Goal: Information Seeking & Learning: Learn about a topic

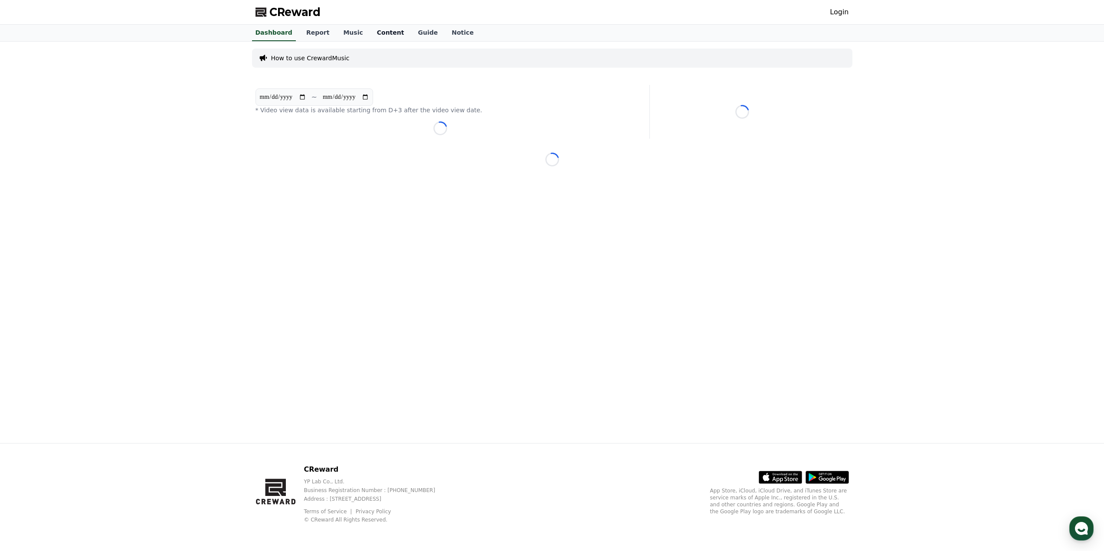
click at [381, 34] on link "Content" at bounding box center [390, 33] width 41 height 16
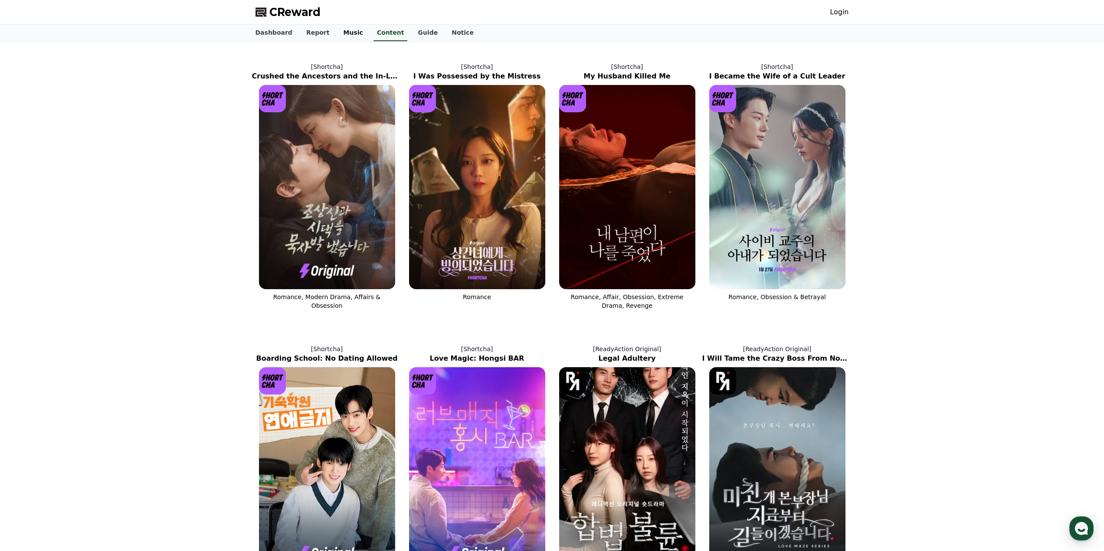
click at [343, 38] on link "Music" at bounding box center [352, 33] width 33 height 16
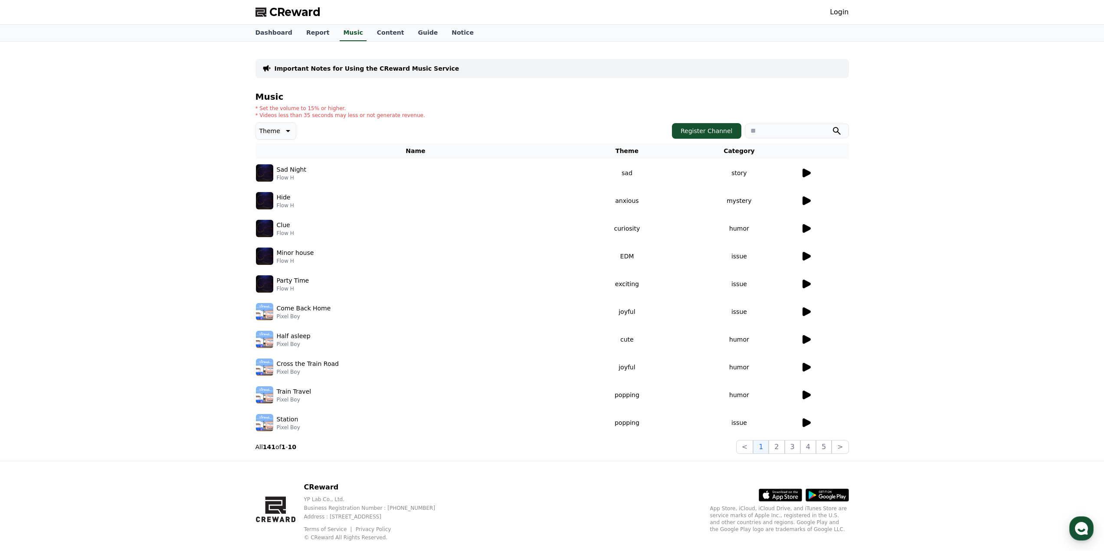
click at [380, 180] on div "Sad Night Flow H" at bounding box center [416, 172] width 320 height 17
click at [276, 35] on link "Dashboard" at bounding box center [274, 33] width 51 height 16
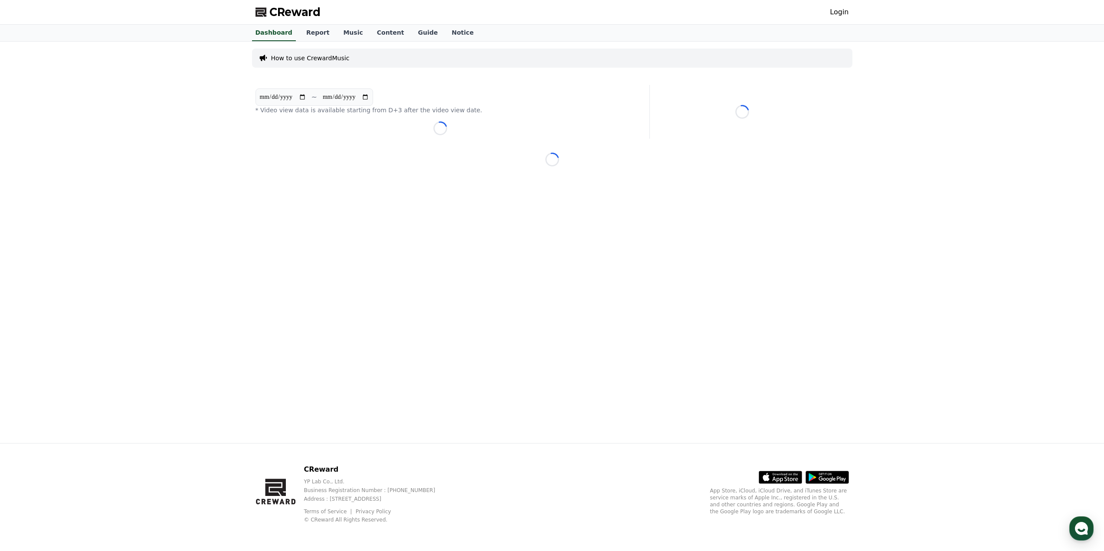
click at [834, 13] on link "Login" at bounding box center [839, 12] width 19 height 10
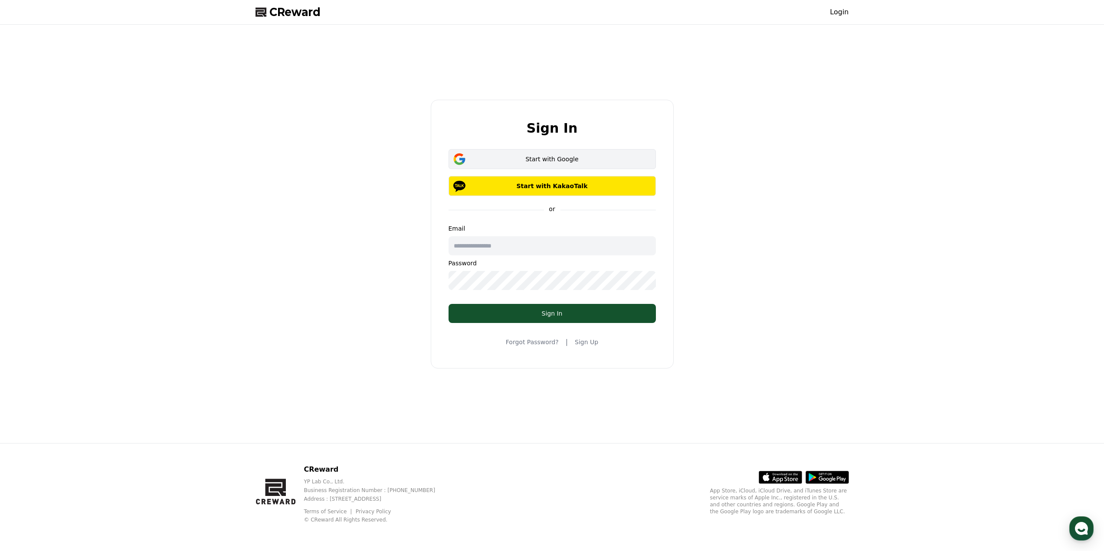
click at [543, 164] on button "Start with Google" at bounding box center [551, 159] width 207 height 20
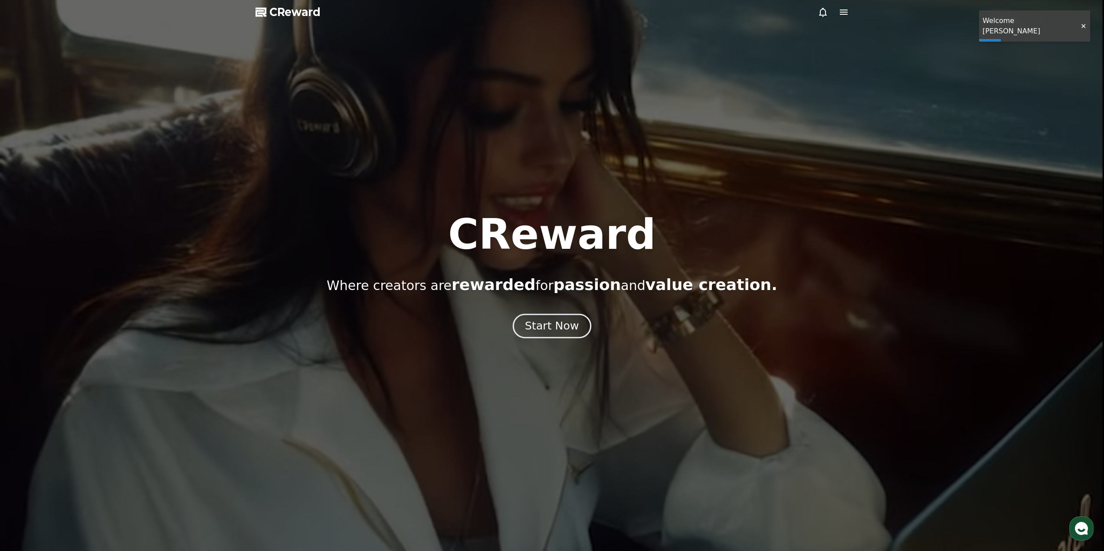
click at [524, 331] on button "Start Now" at bounding box center [552, 326] width 78 height 25
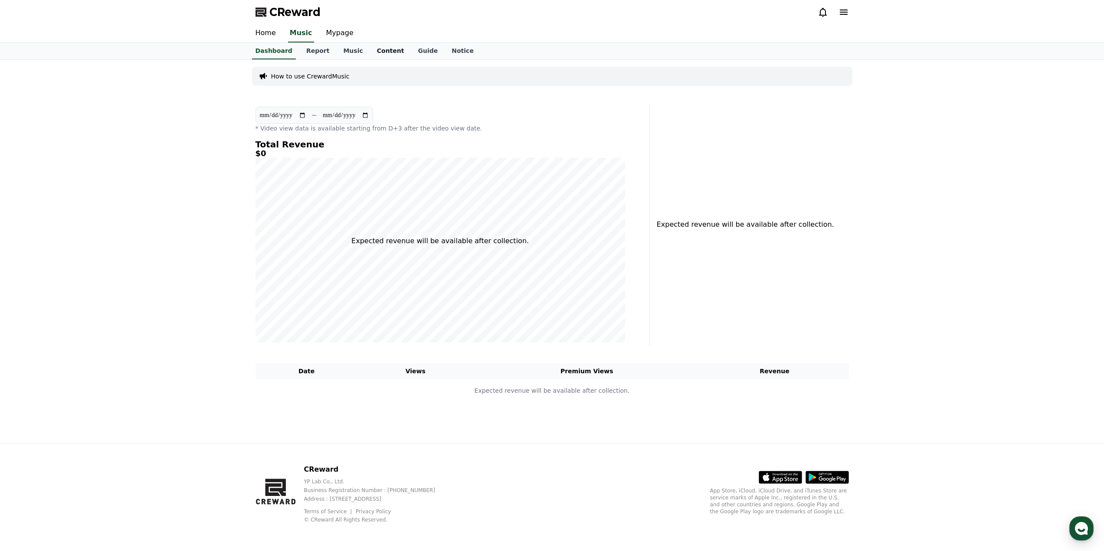
click at [375, 47] on link "Content" at bounding box center [390, 51] width 41 height 16
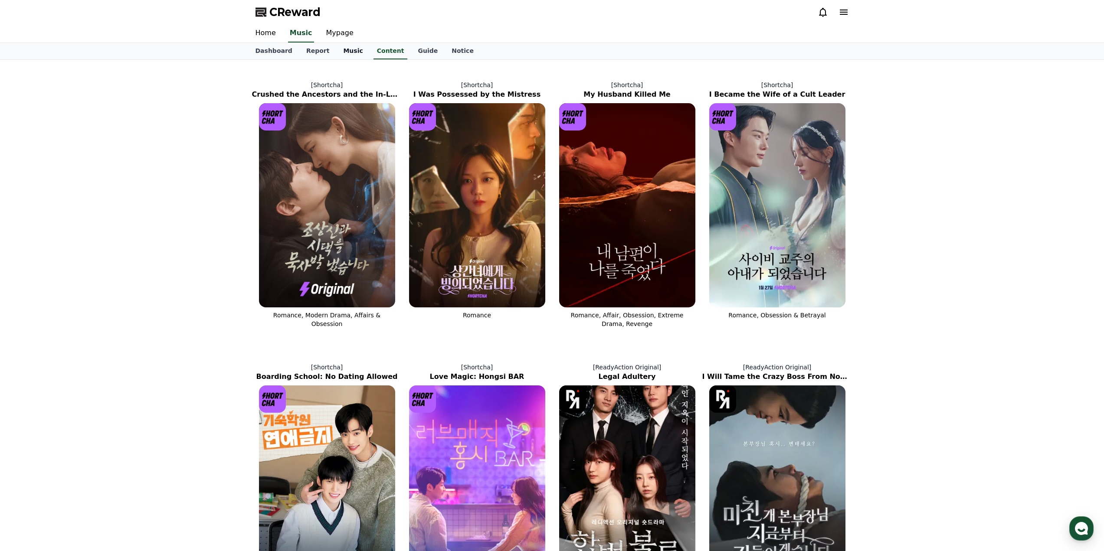
click at [353, 51] on link "Music" at bounding box center [352, 51] width 33 height 16
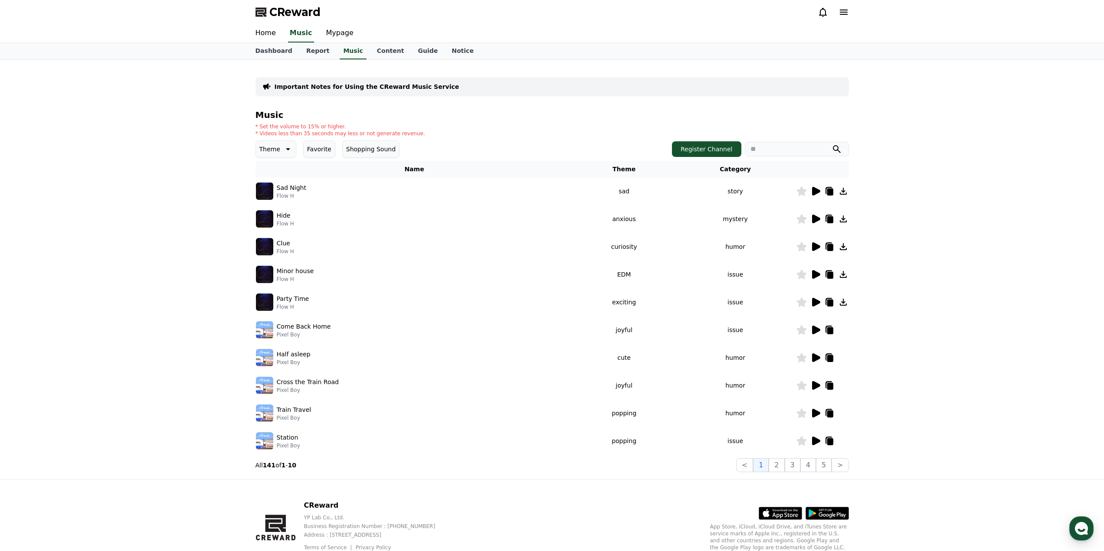
click at [850, 12] on div "CReward" at bounding box center [552, 12] width 607 height 24
click at [844, 14] on icon at bounding box center [844, 12] width 8 height 5
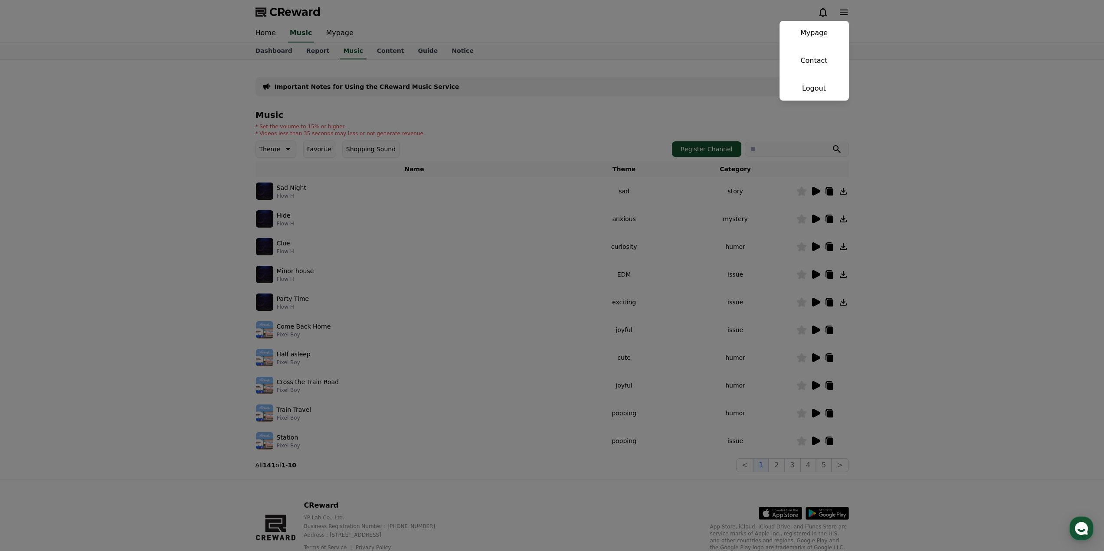
click at [308, 38] on button "close" at bounding box center [552, 275] width 1104 height 551
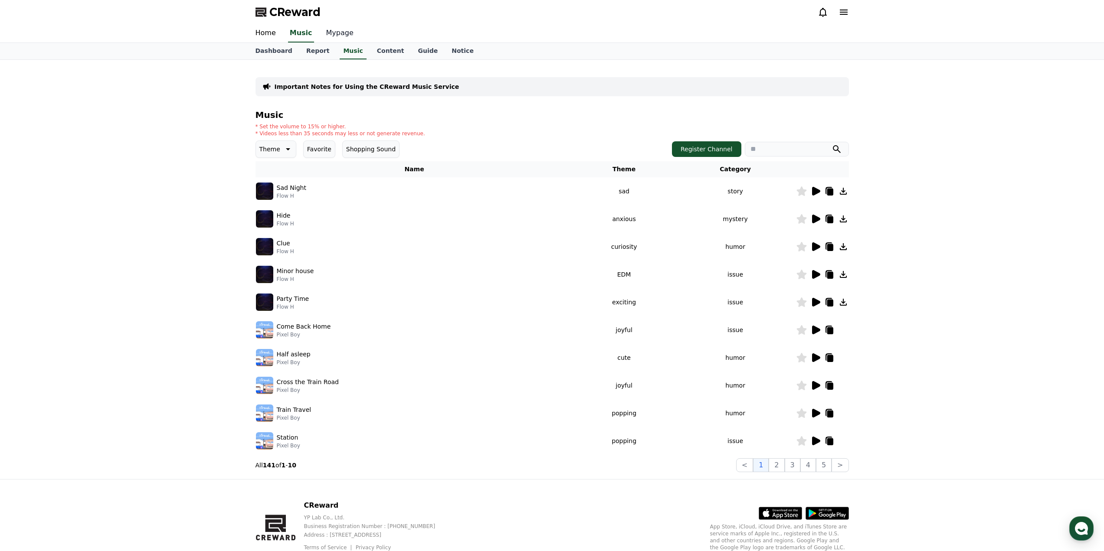
click at [340, 33] on link "Mypage" at bounding box center [339, 33] width 41 height 18
select select "**********"
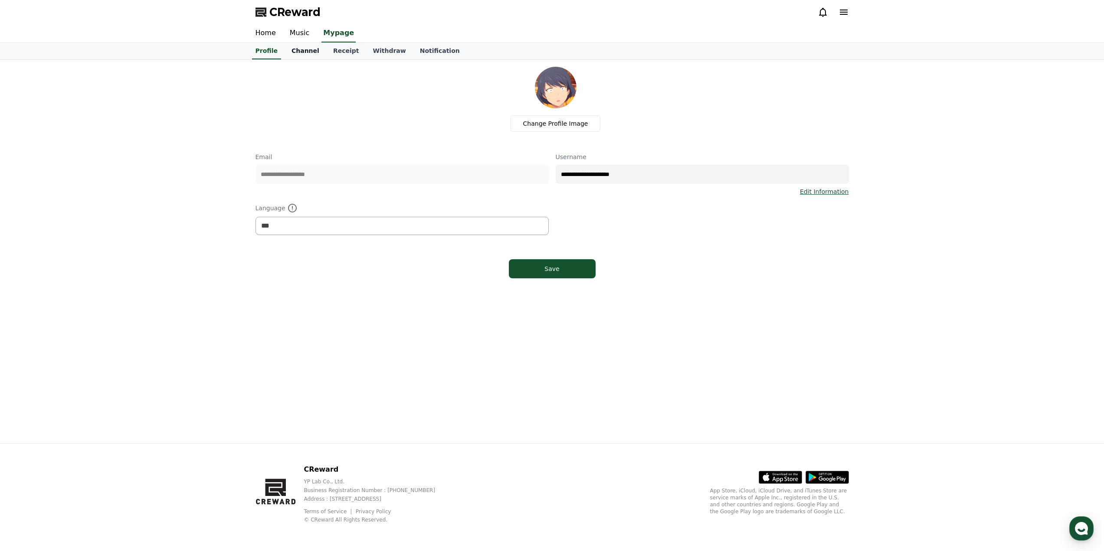
click at [301, 54] on link "Channel" at bounding box center [306, 51] width 42 height 16
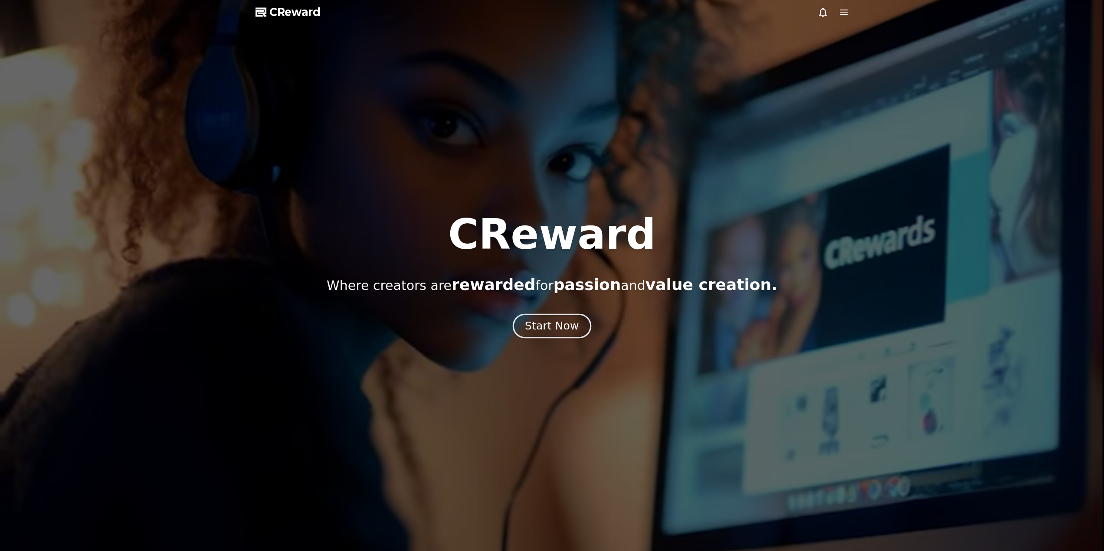
click at [546, 334] on button "Start Now" at bounding box center [552, 326] width 78 height 25
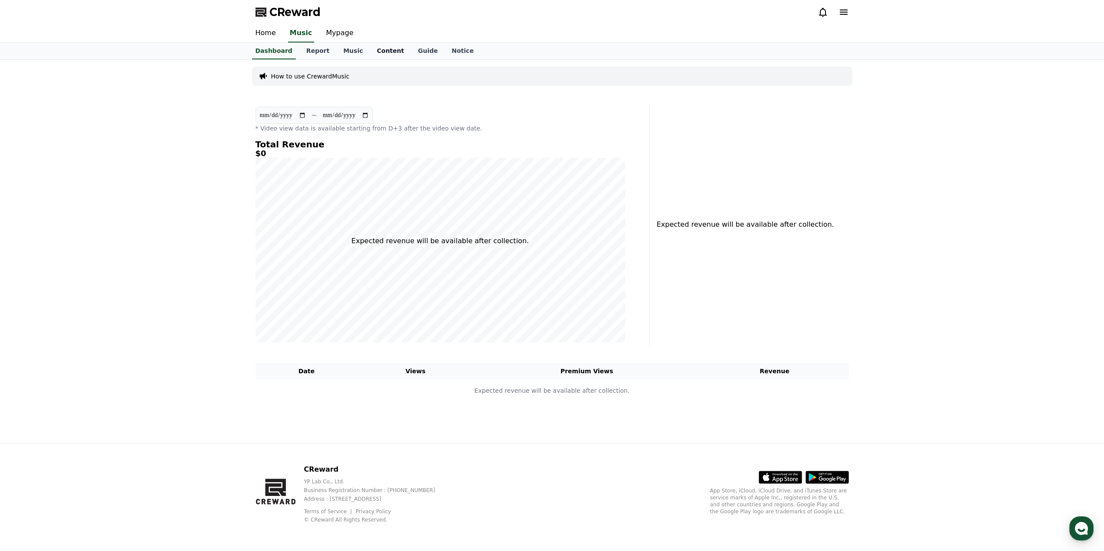
click at [377, 47] on link "Content" at bounding box center [390, 51] width 41 height 16
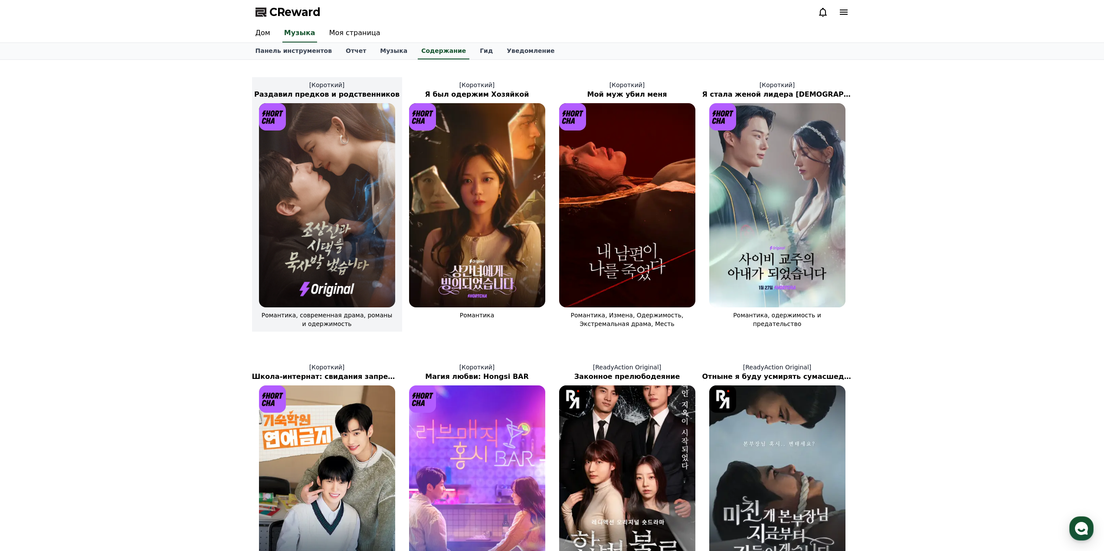
click at [361, 258] on img at bounding box center [327, 205] width 136 height 204
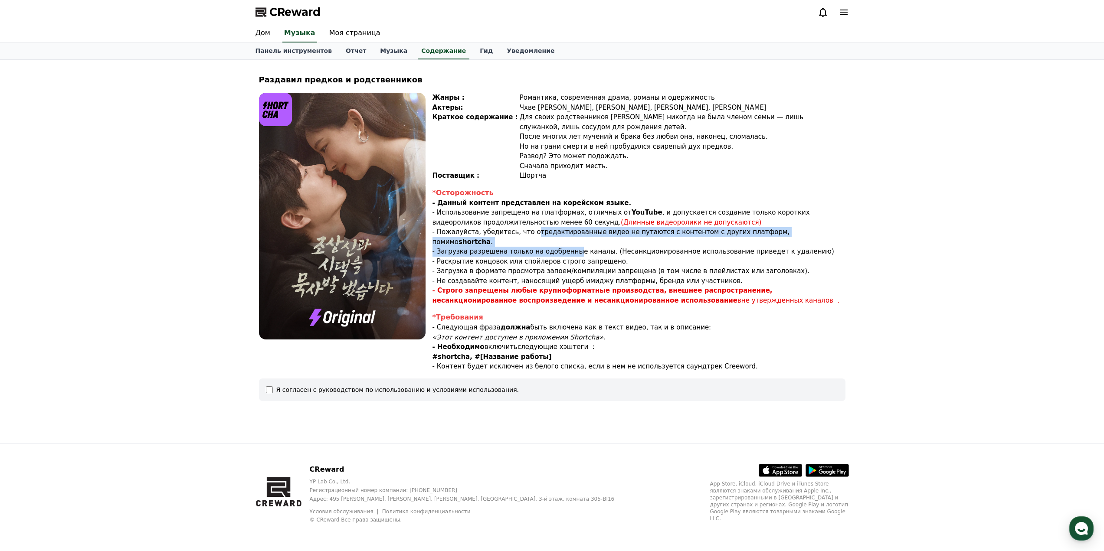
drag, startPoint x: 526, startPoint y: 236, endPoint x: 564, endPoint y: 244, distance: 39.4
click at [564, 244] on div "*Осторожность - Данный контент представлен на корейском языке. - Использование …" at bounding box center [638, 247] width 413 height 118
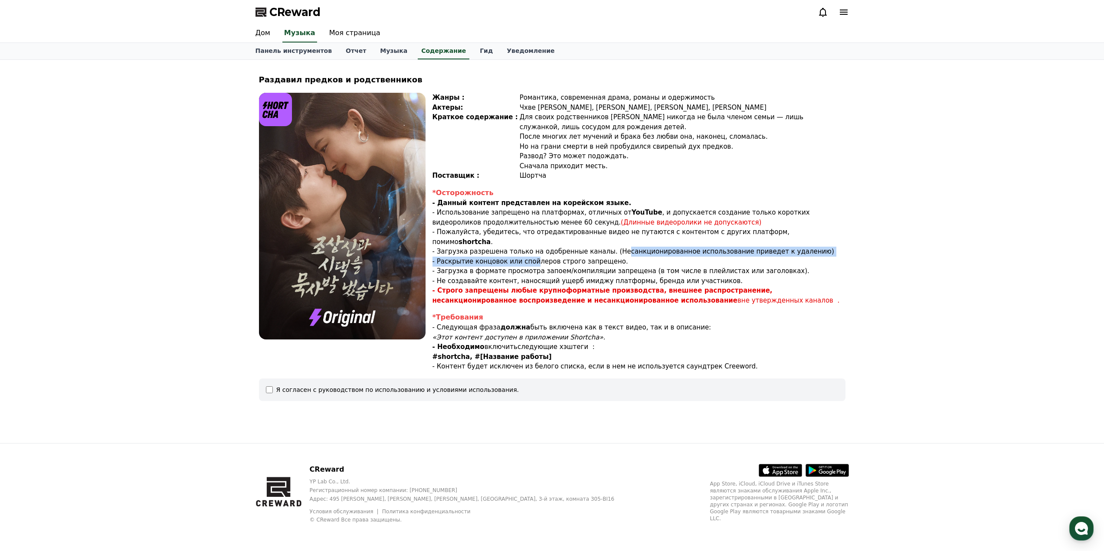
drag, startPoint x: 605, startPoint y: 244, endPoint x: 527, endPoint y: 251, distance: 78.4
click at [527, 251] on div "*Осторожность - Данный контент представлен на корейском языке. - Использование …" at bounding box center [638, 247] width 413 height 118
click at [478, 267] on font "- Загрузка в формате просмотра запоем/компиляции запрещена (в том числе в плейл…" at bounding box center [620, 271] width 377 height 8
drag, startPoint x: 466, startPoint y: 262, endPoint x: 593, endPoint y: 265, distance: 127.1
click at [593, 267] on font "- Загрузка в формате просмотра запоем/компиляции запрещена (в том числе в плейл…" at bounding box center [620, 271] width 377 height 8
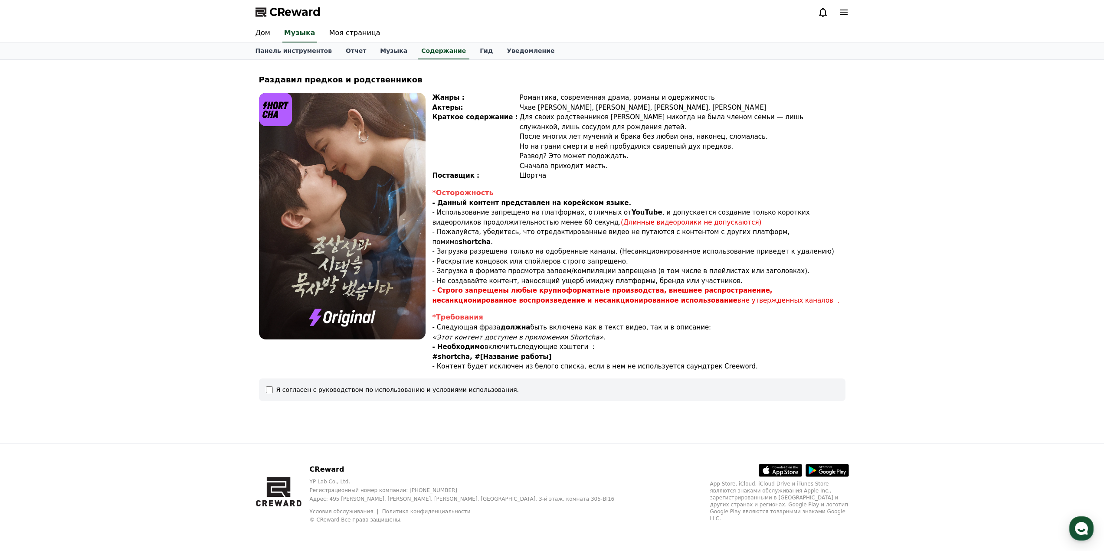
click at [600, 267] on font "- Загрузка в формате просмотра запоем/компиляции запрещена (в том числе в плейл…" at bounding box center [620, 271] width 377 height 8
drag, startPoint x: 497, startPoint y: 273, endPoint x: 558, endPoint y: 272, distance: 60.7
click at [558, 277] on font "- Не создавайте контент, наносящий ущерб имиджу платформы, бренда или участнико…" at bounding box center [587, 281] width 311 height 8
drag, startPoint x: 500, startPoint y: 279, endPoint x: 569, endPoint y: 281, distance: 69.0
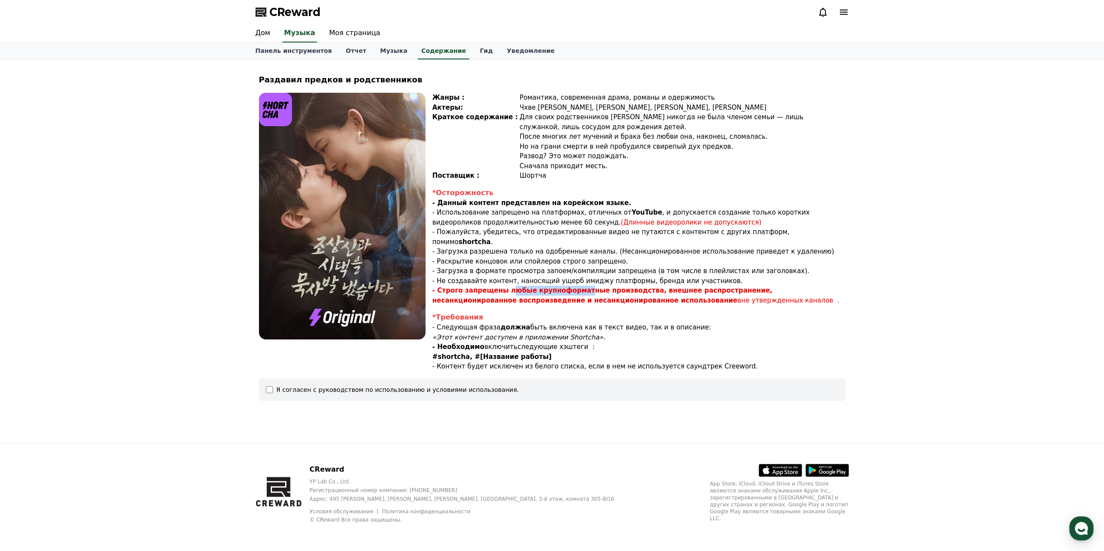
click at [569, 287] on font "- Строго запрещены любые крупноформатные производства, внешнее распространение,…" at bounding box center [602, 296] width 340 height 18
click at [389, 58] on link "Музыка" at bounding box center [393, 51] width 41 height 16
click at [422, 55] on link "Содержание" at bounding box center [443, 51] width 59 height 16
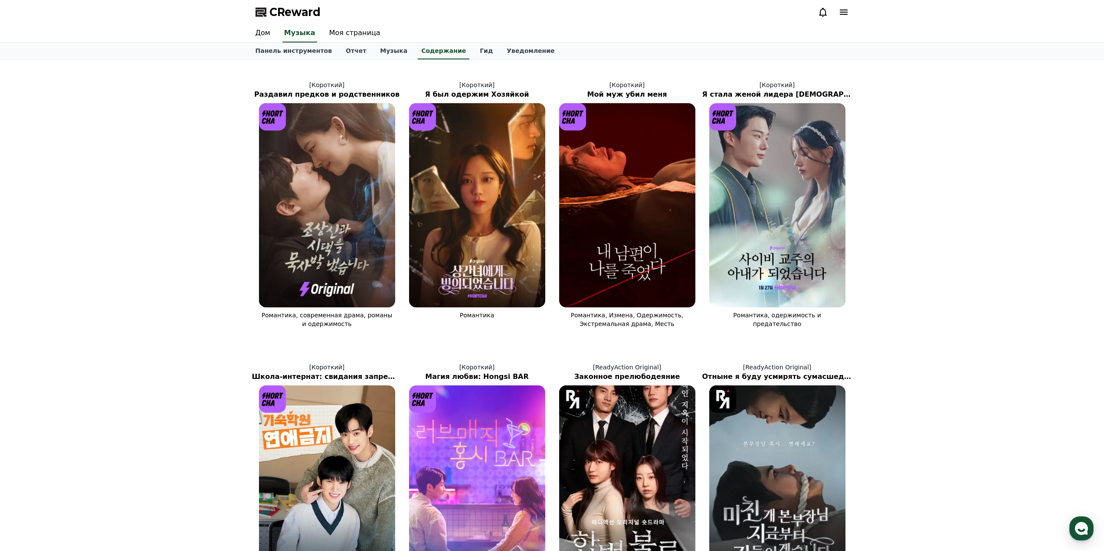
click at [929, 261] on div "[Короткий] Раздавил предков и родственников Романтика, современная драма, роман…" at bounding box center [552, 473] width 1104 height 826
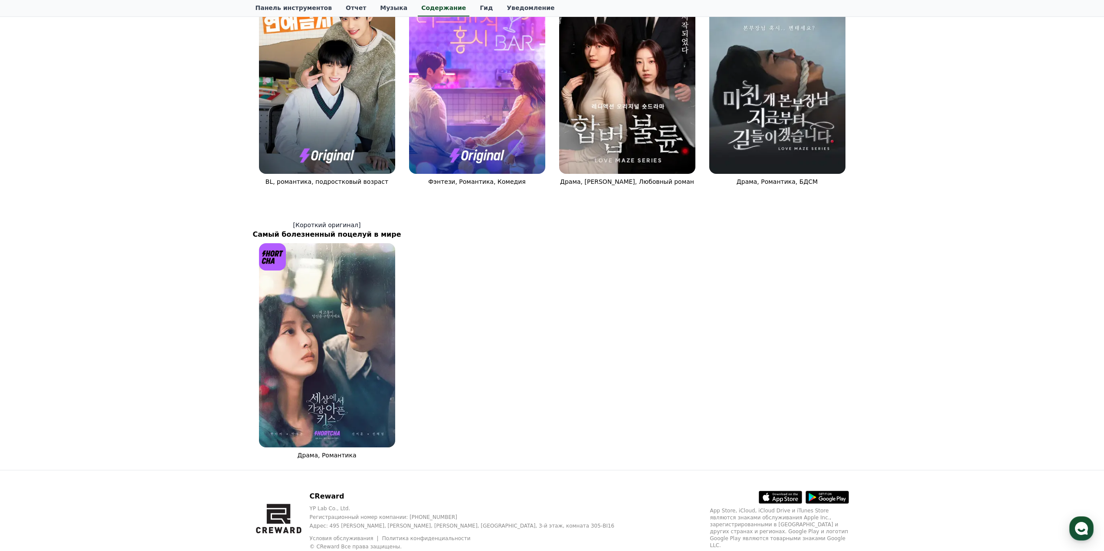
scroll to position [434, 0]
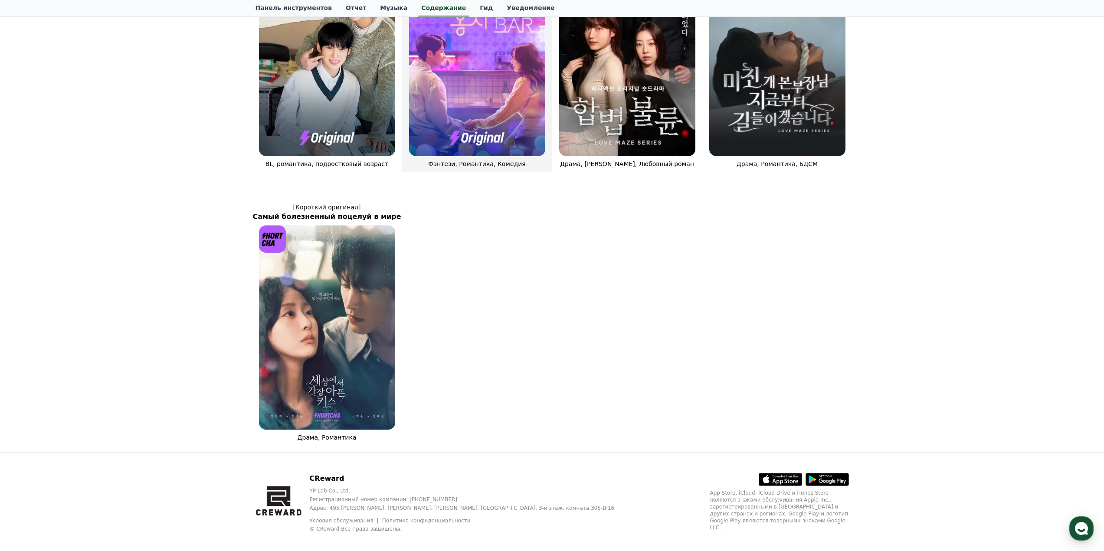
click at [480, 82] on img at bounding box center [477, 54] width 136 height 204
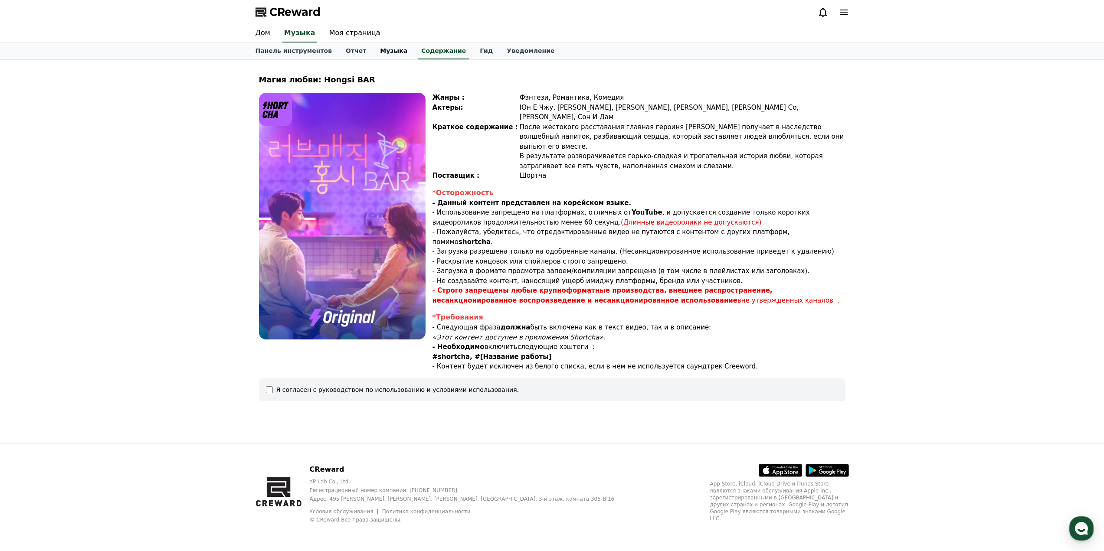
click at [380, 47] on font "Музыка" at bounding box center [393, 50] width 27 height 7
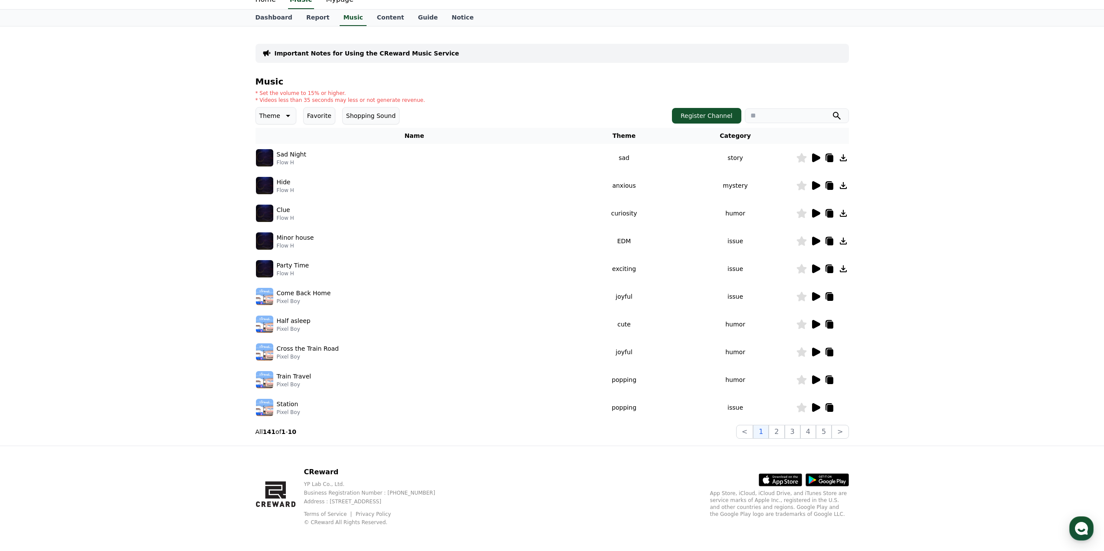
scroll to position [36, 0]
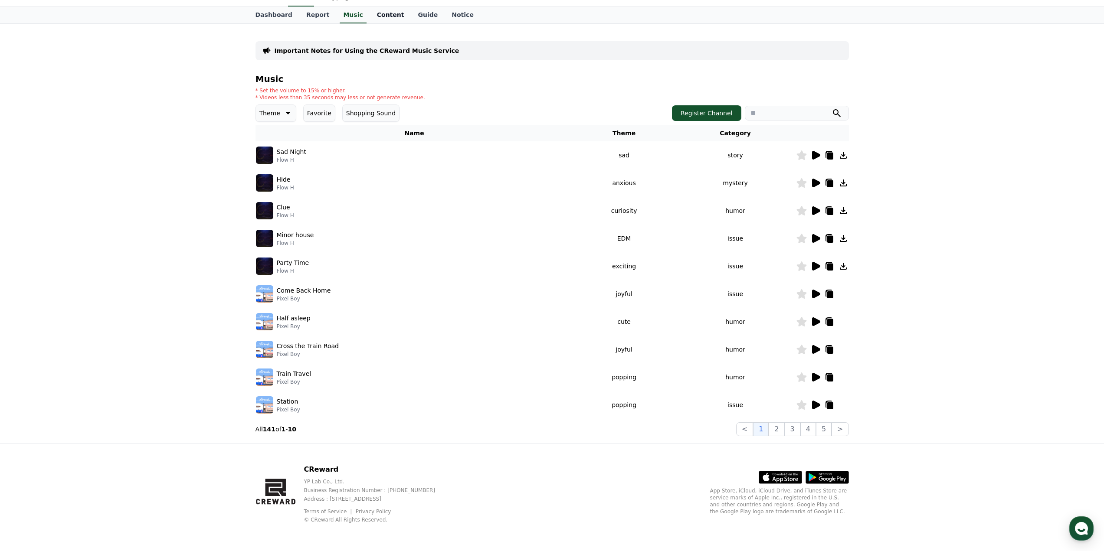
click at [375, 10] on link "Content" at bounding box center [390, 15] width 41 height 16
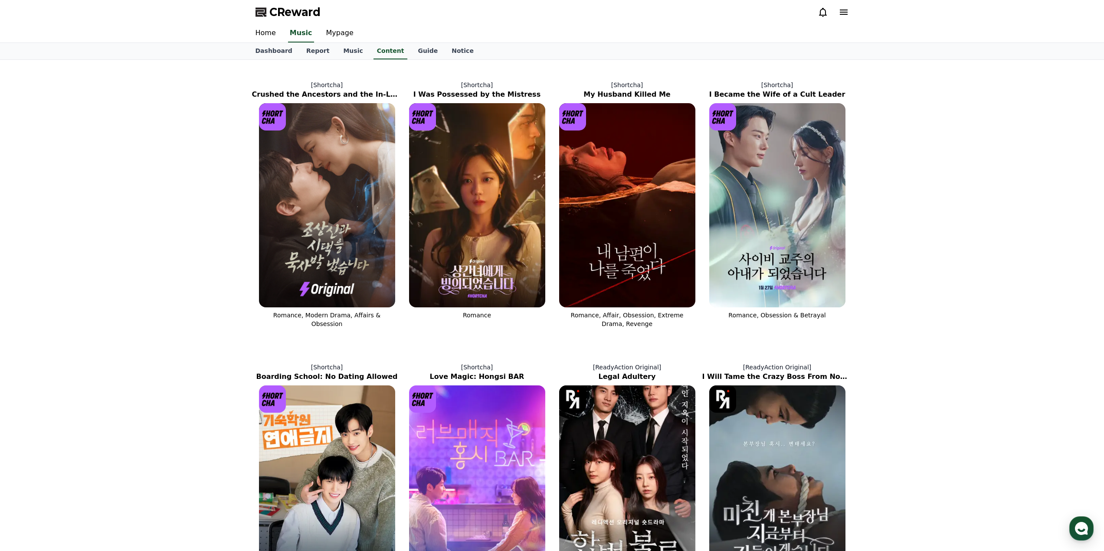
drag, startPoint x: 449, startPoint y: 388, endPoint x: 363, endPoint y: 331, distance: 103.0
drag, startPoint x: 363, startPoint y: 331, endPoint x: 253, endPoint y: 333, distance: 109.7
click at [253, 333] on link "[Shortcha] Crushed the Ancestors and the In-Laws Romance, Modern Drama, Affairs…" at bounding box center [327, 205] width 150 height 262
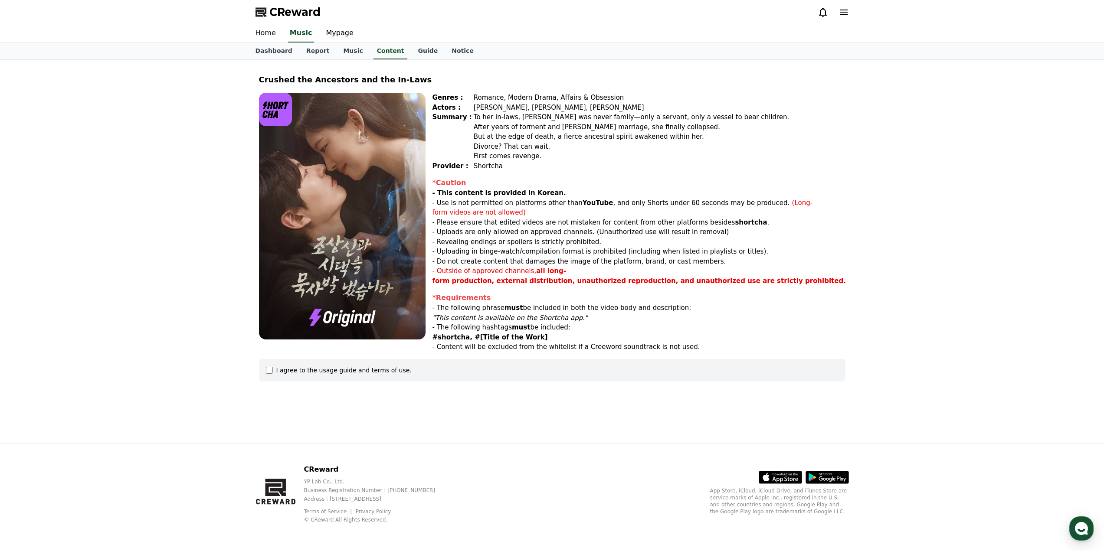
click at [268, 35] on link "Home" at bounding box center [266, 33] width 34 height 18
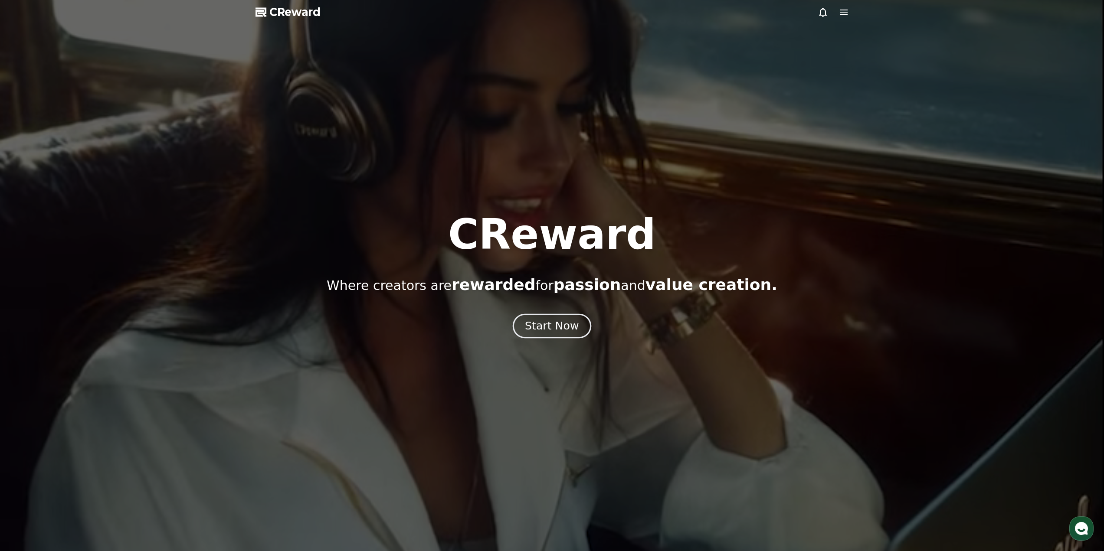
click at [545, 327] on div "Start Now" at bounding box center [552, 326] width 54 height 15
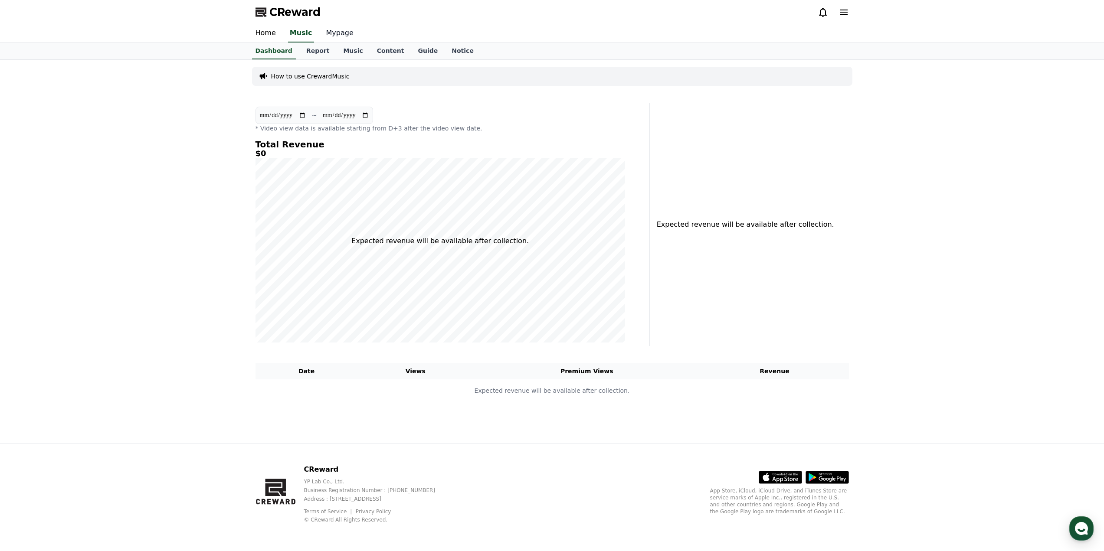
click at [327, 33] on link "Mypage" at bounding box center [339, 33] width 41 height 18
select select "**********"
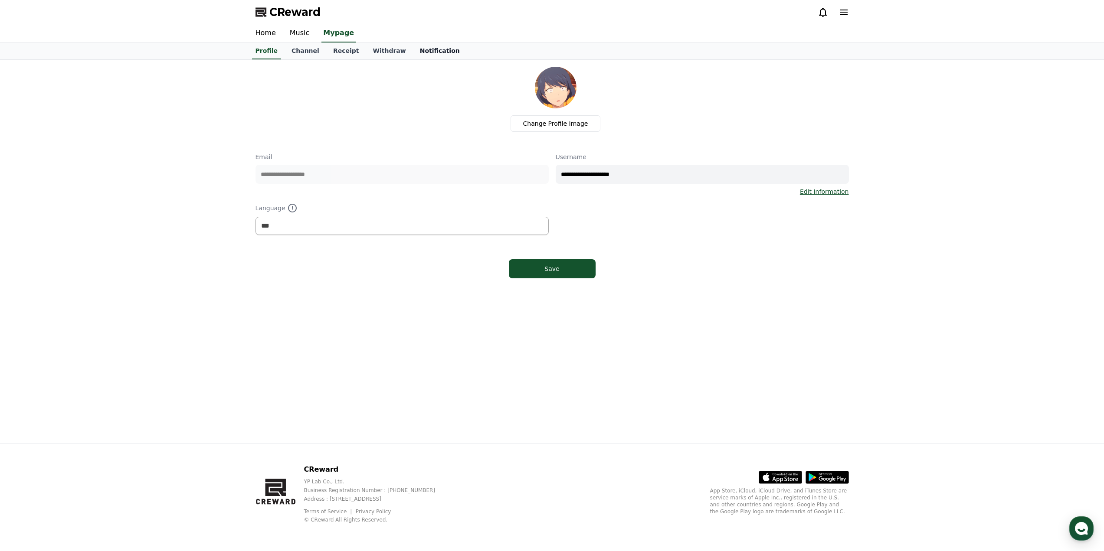
click at [435, 48] on link "Notification" at bounding box center [440, 51] width 54 height 16
click at [272, 53] on link "Profile" at bounding box center [267, 51] width 36 height 16
click at [299, 29] on link "Music" at bounding box center [300, 33] width 34 height 18
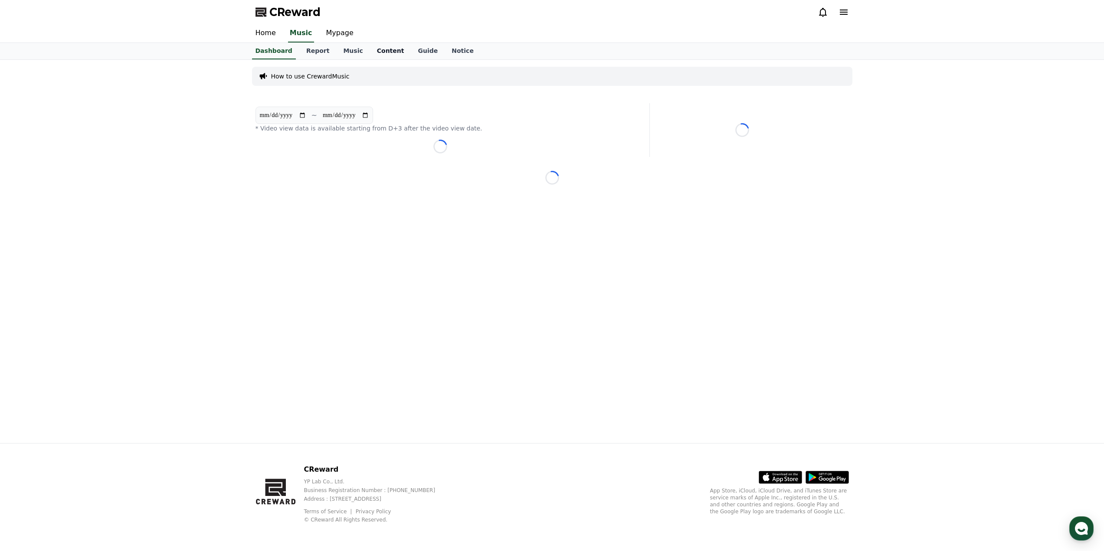
click at [373, 44] on link "Content" at bounding box center [390, 51] width 41 height 16
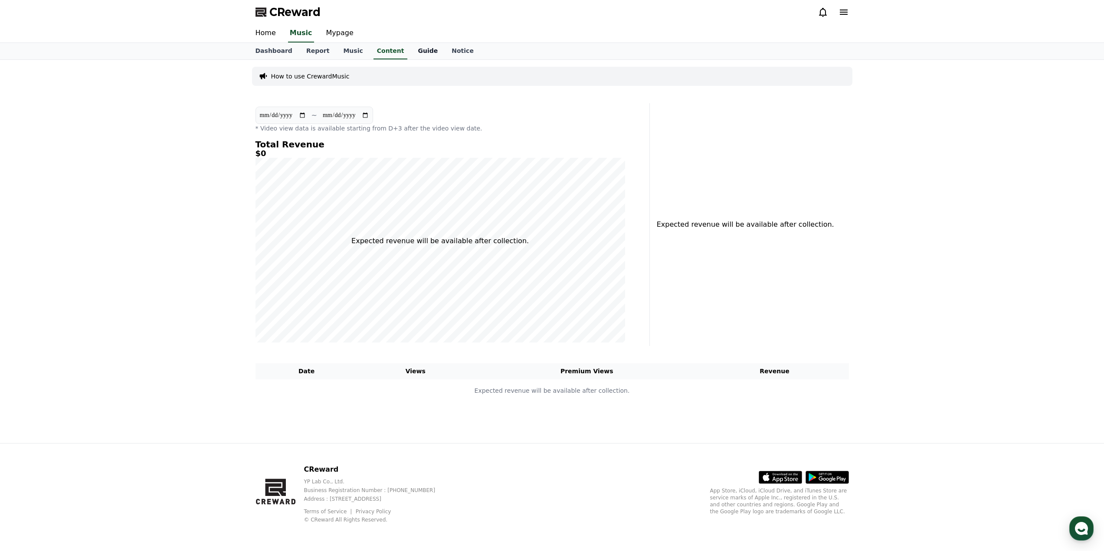
click at [411, 51] on link "Guide" at bounding box center [428, 51] width 34 height 16
click at [380, 51] on link "Content" at bounding box center [390, 51] width 41 height 16
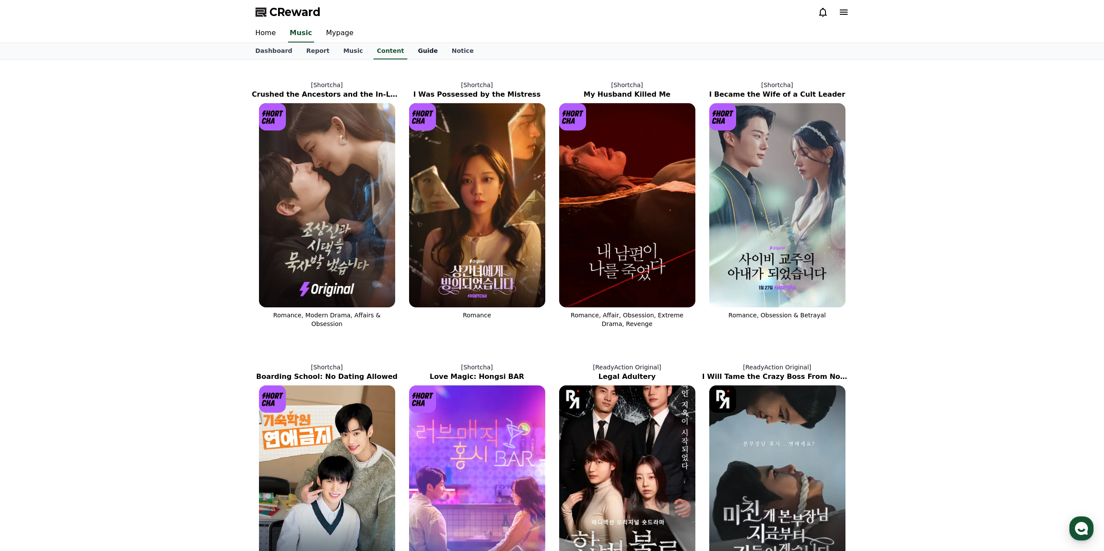
click at [411, 51] on link "Guide" at bounding box center [428, 51] width 34 height 16
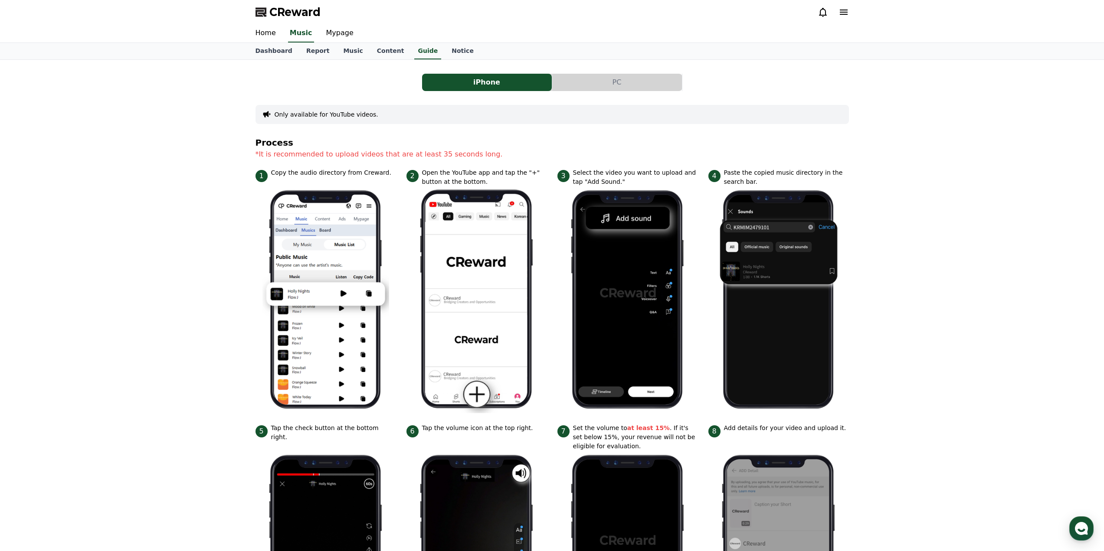
click at [602, 85] on button "PC" at bounding box center [617, 82] width 130 height 17
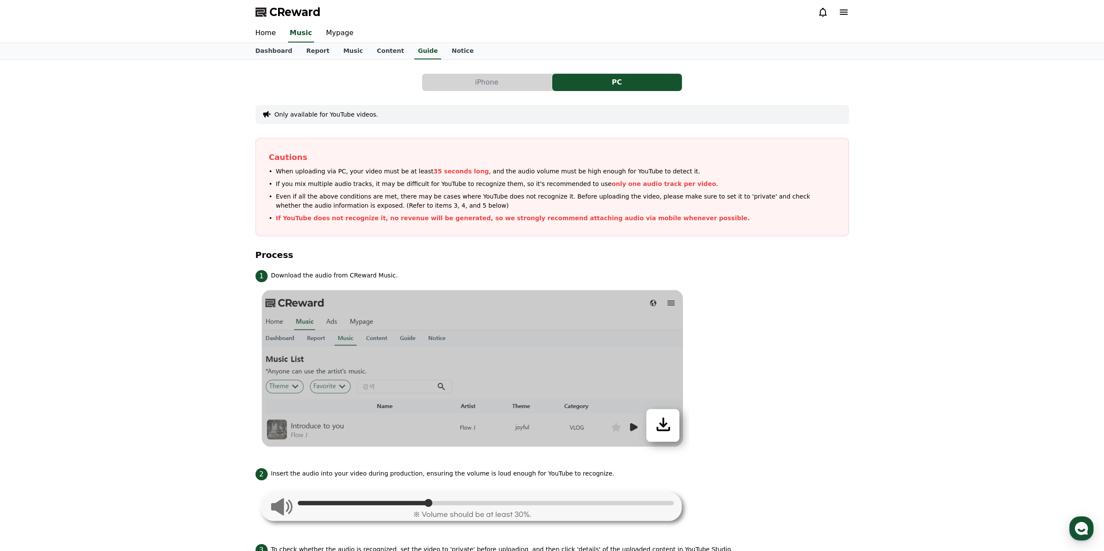
click at [512, 89] on button "iPhone" at bounding box center [487, 82] width 130 height 17
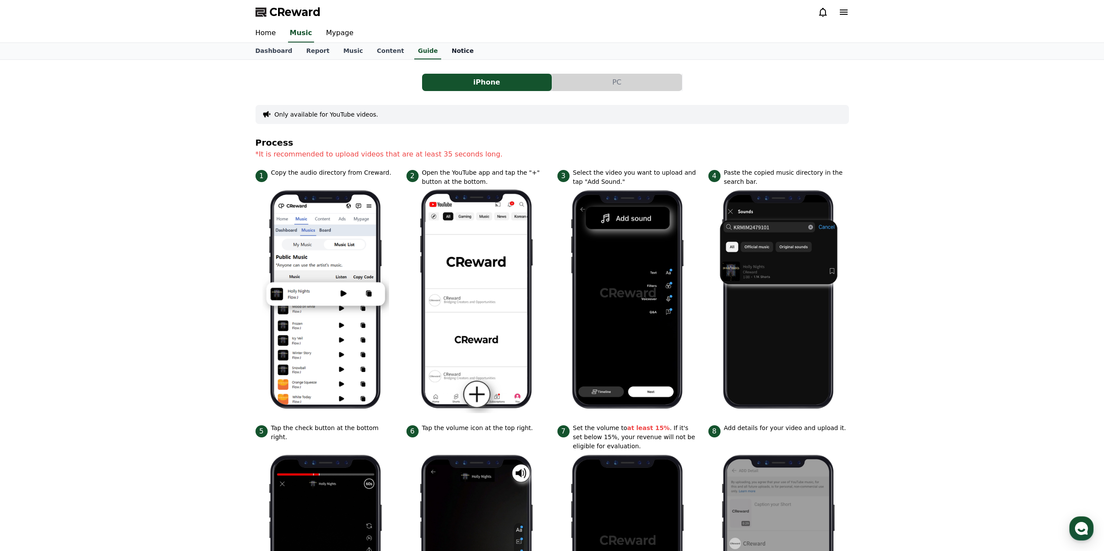
click at [445, 54] on link "Notice" at bounding box center [463, 51] width 36 height 16
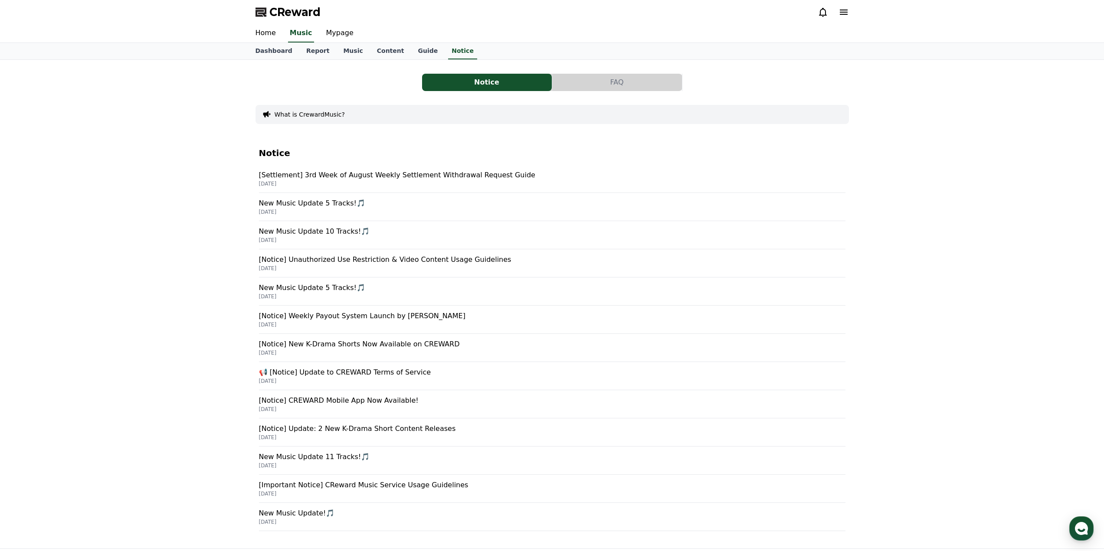
click at [414, 348] on p "[Notice] New K-Drama Shorts Now Available on CREWARD" at bounding box center [552, 344] width 586 height 10
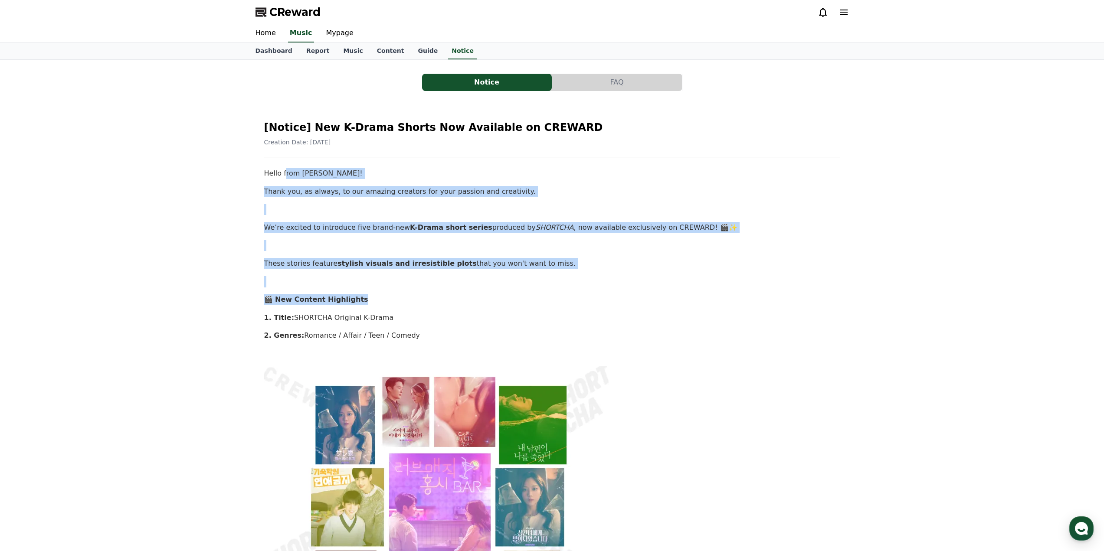
drag, startPoint x: 281, startPoint y: 168, endPoint x: 478, endPoint y: 295, distance: 234.3
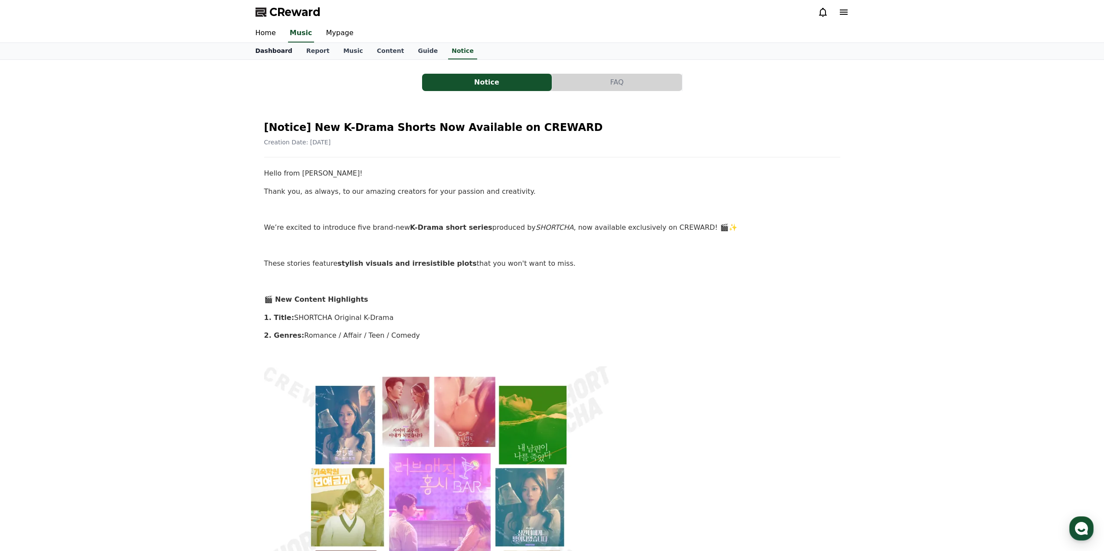
click at [276, 53] on link "Dashboard" at bounding box center [274, 51] width 51 height 16
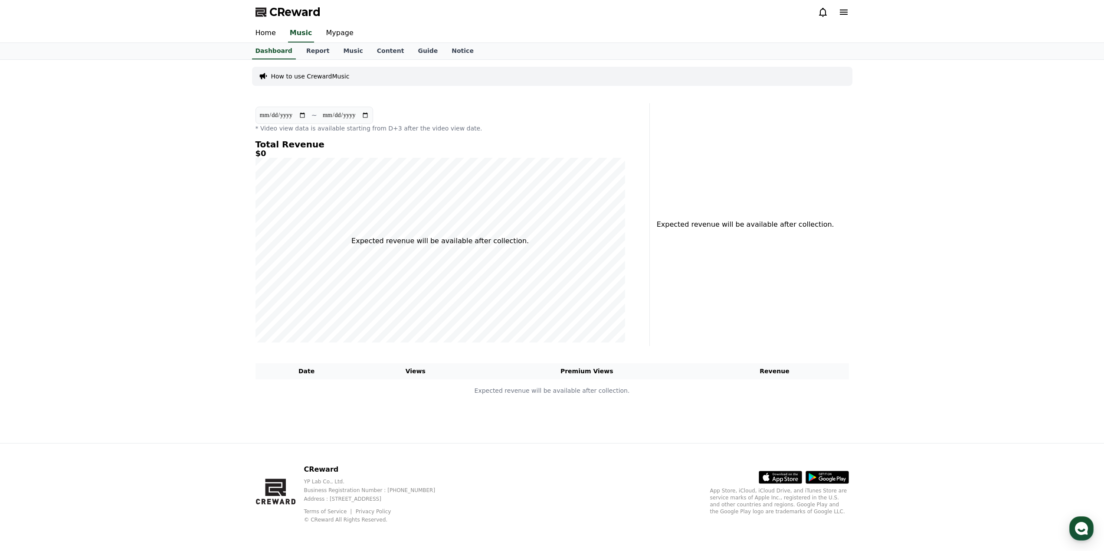
click at [284, 38] on div "Home Music Mypage" at bounding box center [552, 33] width 607 height 18
click at [271, 33] on link "Home" at bounding box center [266, 33] width 34 height 18
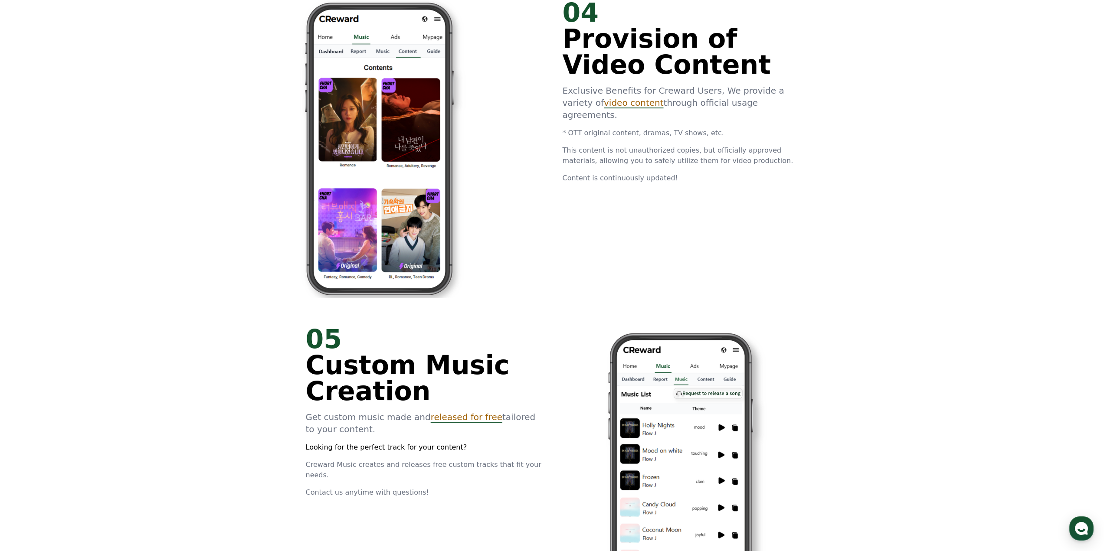
scroll to position [1822, 0]
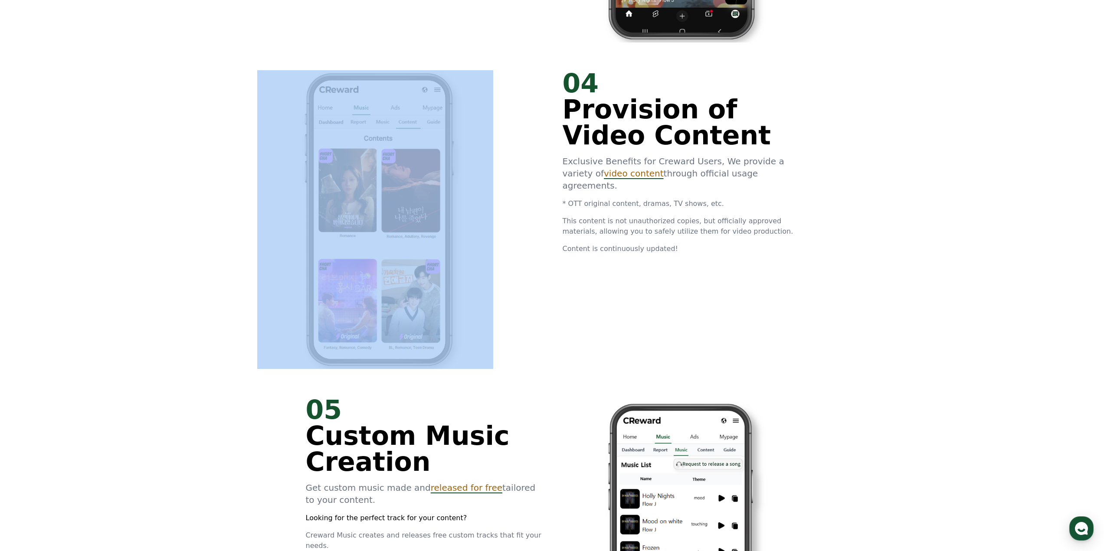
drag, startPoint x: 746, startPoint y: 248, endPoint x: 541, endPoint y: 153, distance: 225.1
click at [541, 153] on div "04 Provision of Video Content Exclusive Benefits for Creward Users, We provide …" at bounding box center [552, 219] width 520 height 327
click at [541, 153] on div at bounding box center [424, 219] width 236 height 299
drag, startPoint x: 554, startPoint y: 165, endPoint x: 694, endPoint y: 225, distance: 152.5
click at [694, 225] on div "04 Provision of Video Content Exclusive Benefits for Creward Users, We provide …" at bounding box center [552, 219] width 520 height 327
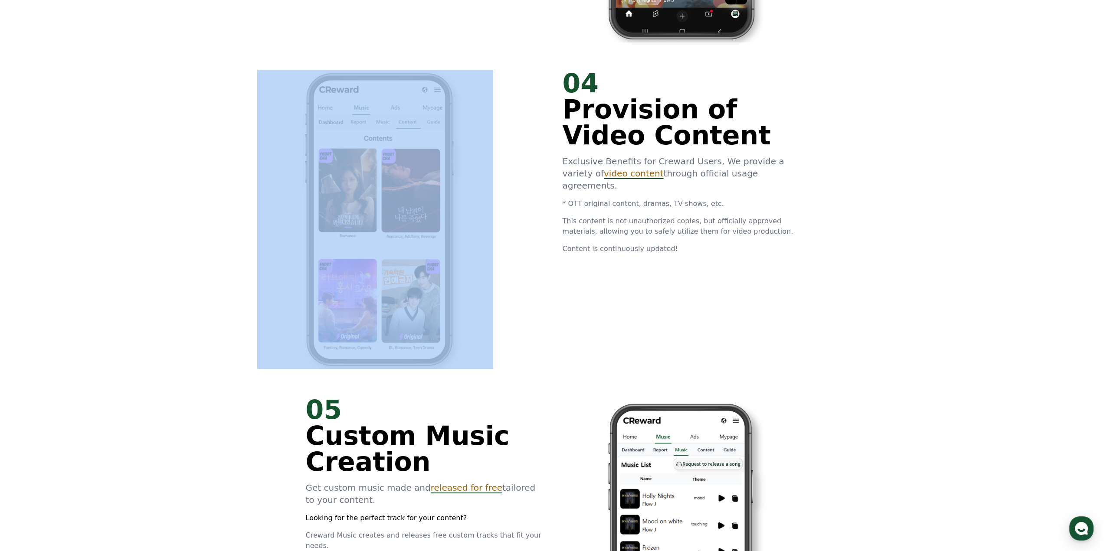
click at [695, 230] on div "04 Provision of Video Content Exclusive Benefits for Creward Users, We provide …" at bounding box center [680, 162] width 236 height 184
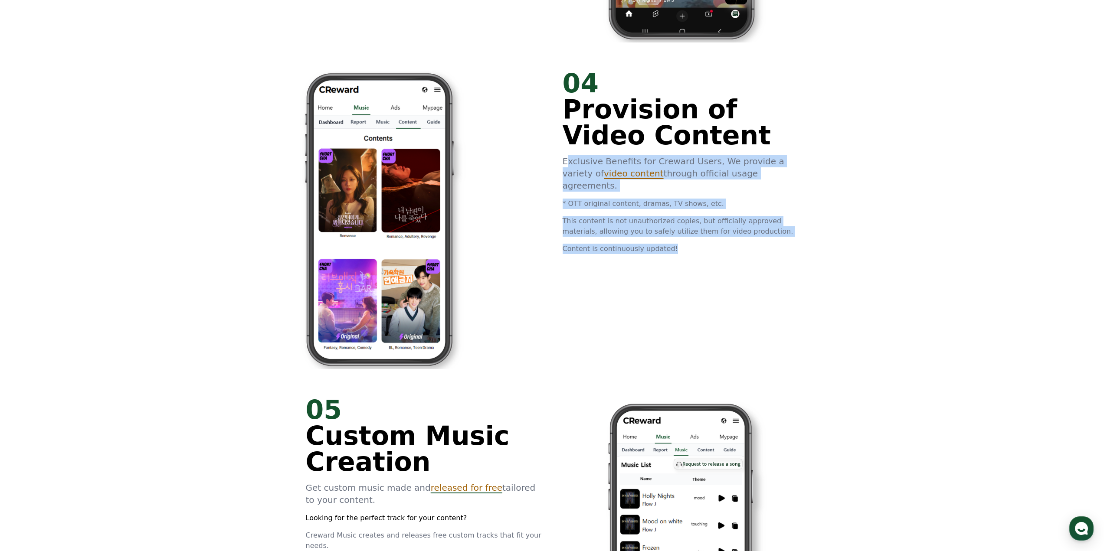
drag, startPoint x: 693, startPoint y: 239, endPoint x: 567, endPoint y: 164, distance: 147.3
click at [567, 164] on div "04 Provision of Video Content Exclusive Benefits for Creward Users, We provide …" at bounding box center [680, 162] width 236 height 184
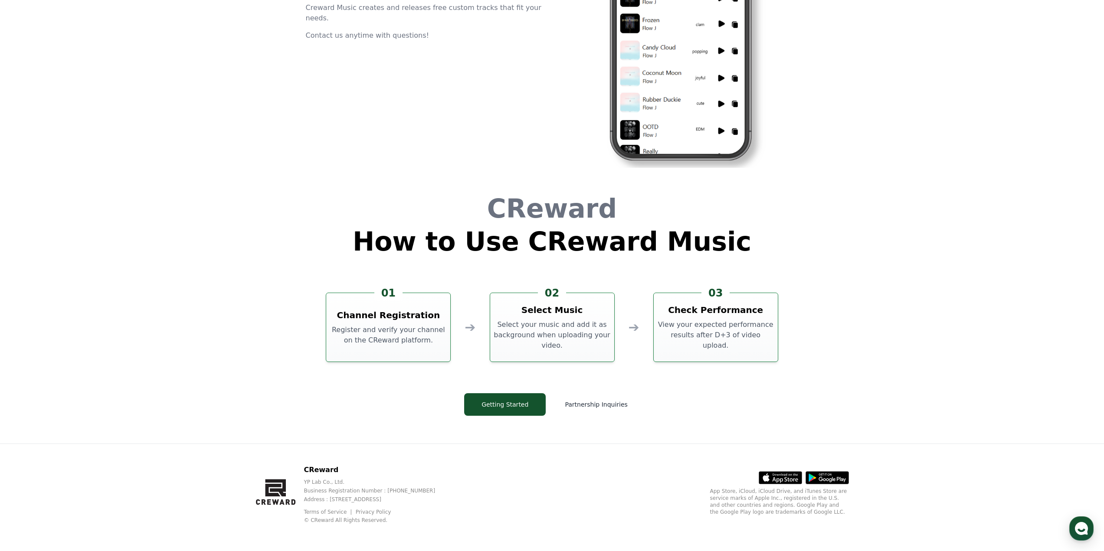
scroll to position [2350, 0]
